Goal: Navigation & Orientation: Find specific page/section

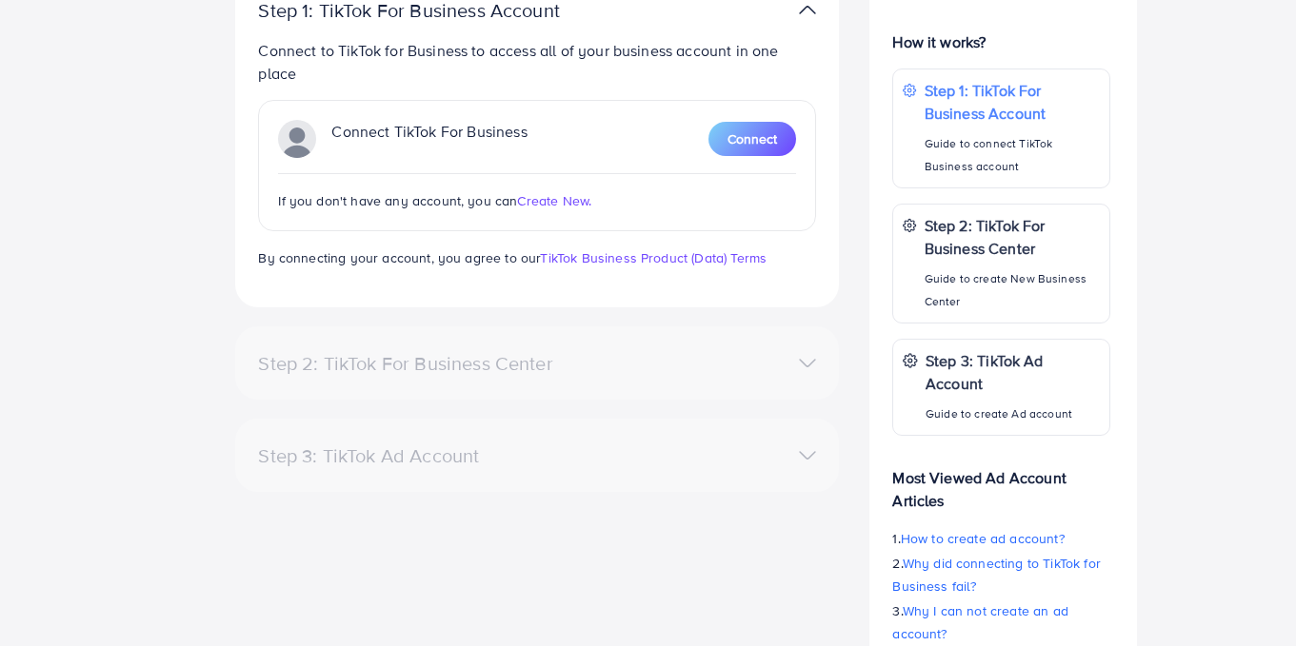
scroll to position [443, 0]
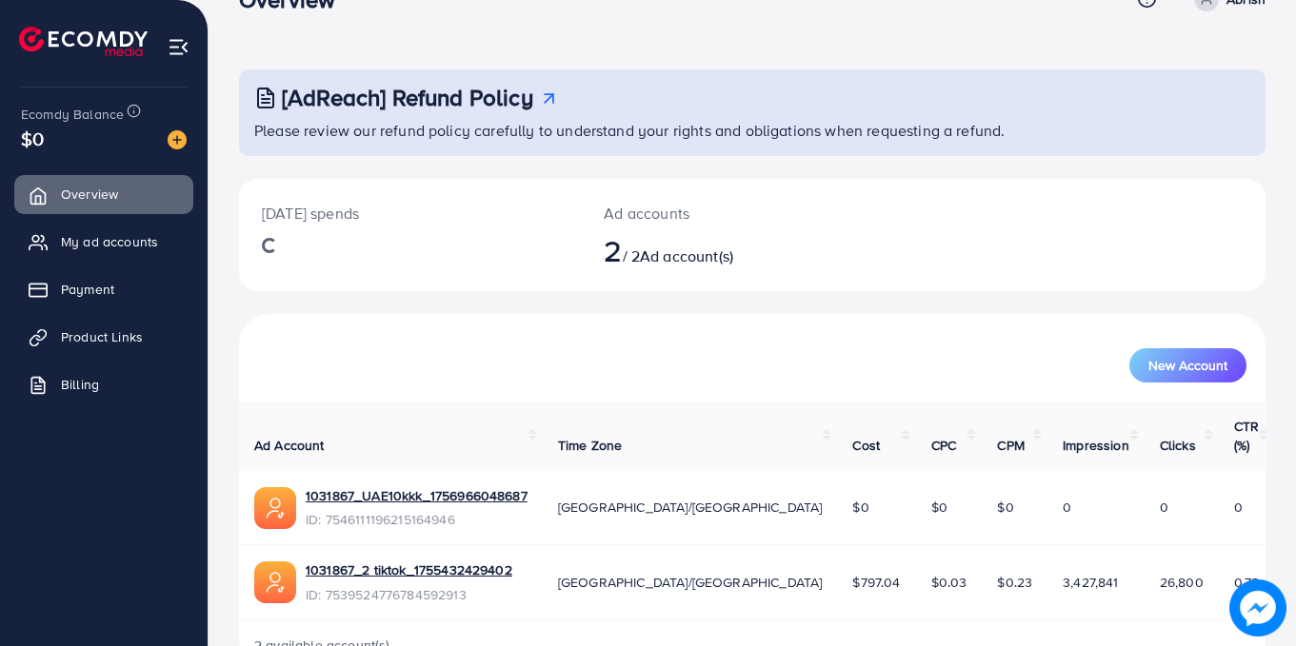
scroll to position [84, 0]
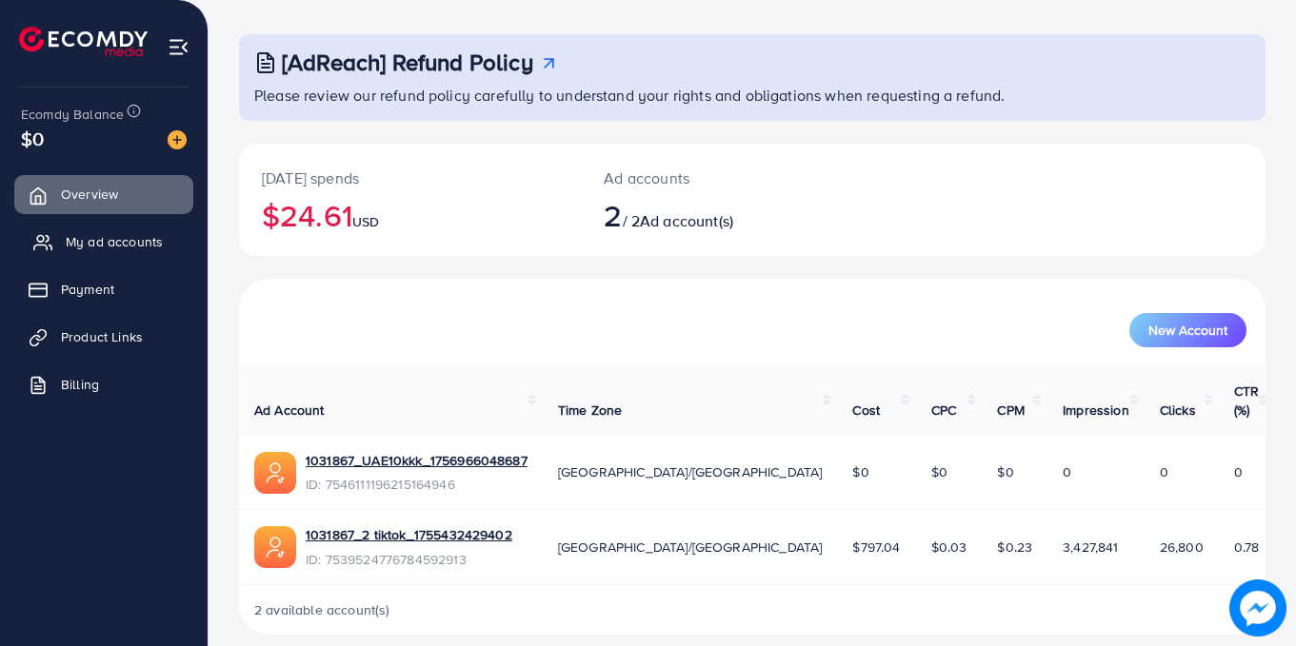
click at [86, 242] on span "My ad accounts" at bounding box center [114, 241] width 97 height 19
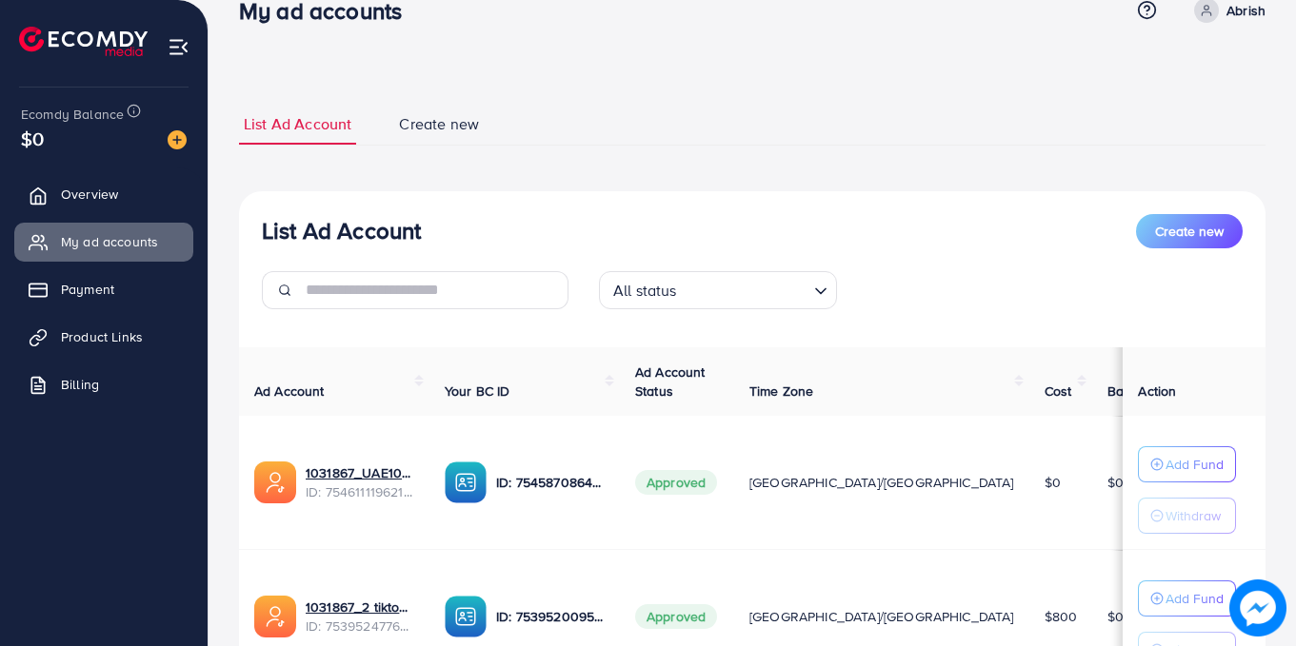
scroll to position [212, 0]
